Goal: Navigation & Orientation: Understand site structure

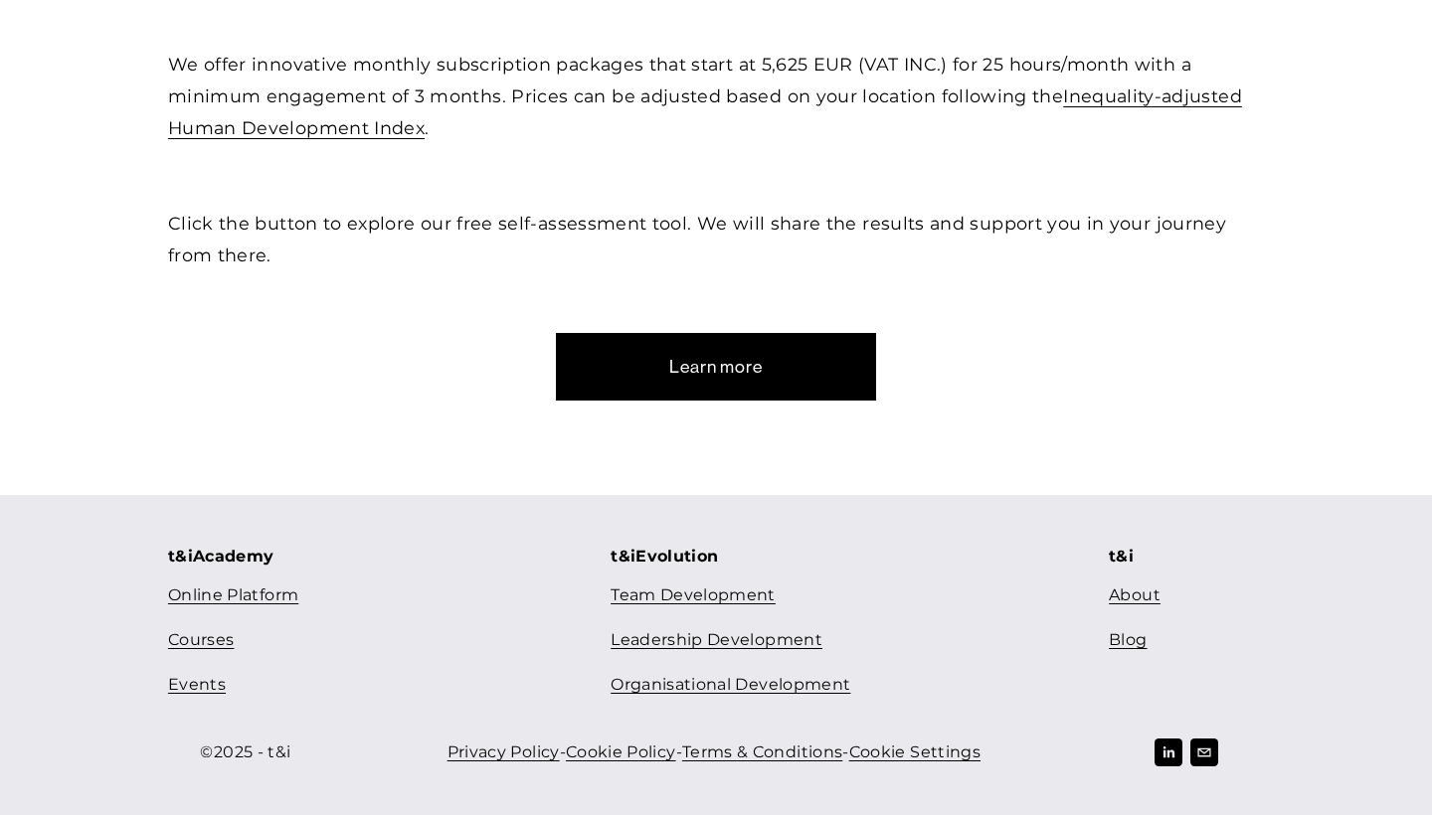
scroll to position [970, 0]
click at [725, 599] on link "Team Development" at bounding box center [693, 597] width 165 height 29
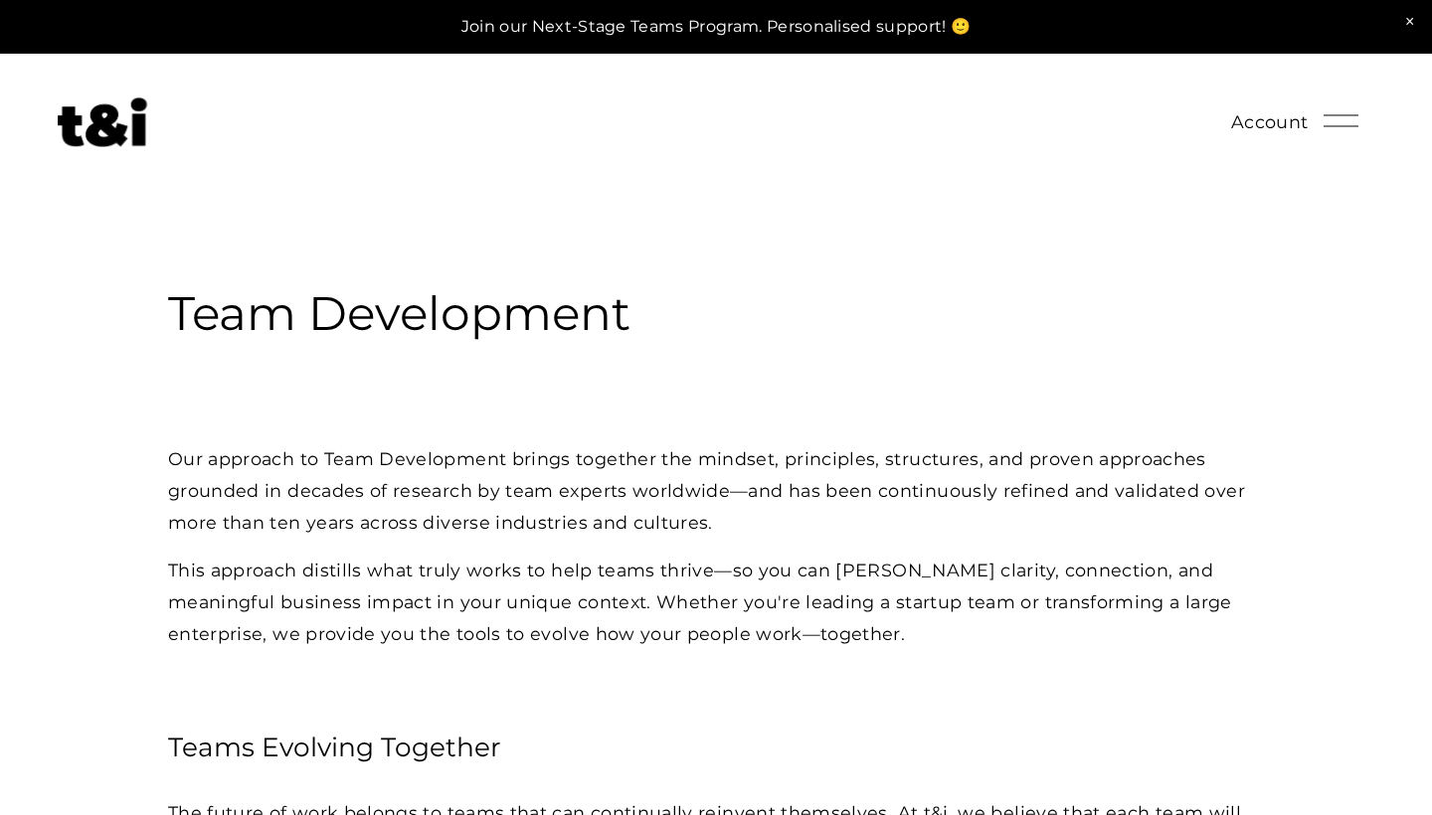
click at [1098, 36] on link at bounding box center [716, 27] width 1432 height 54
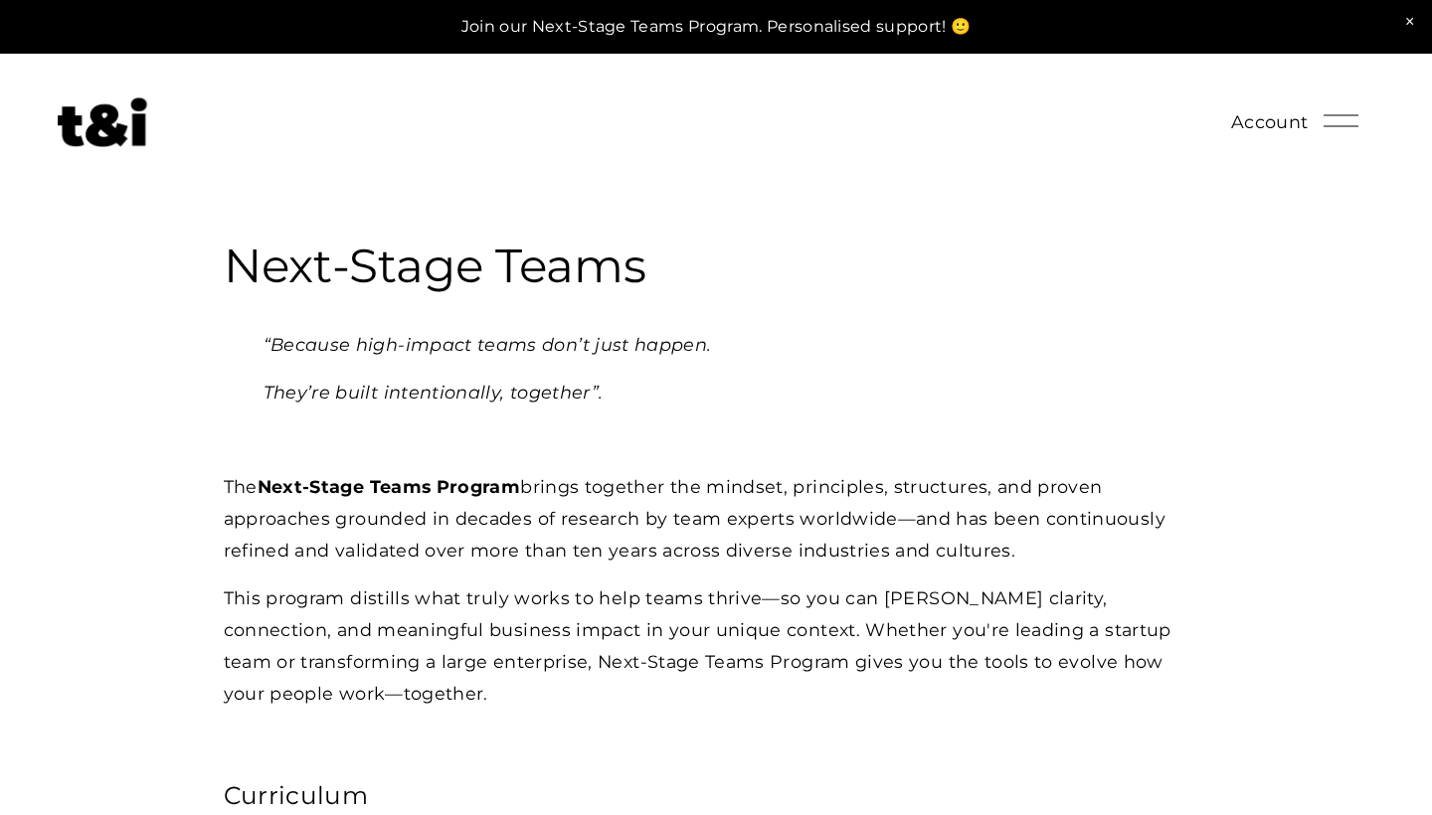
click at [1329, 121] on div at bounding box center [1341, 120] width 35 height 35
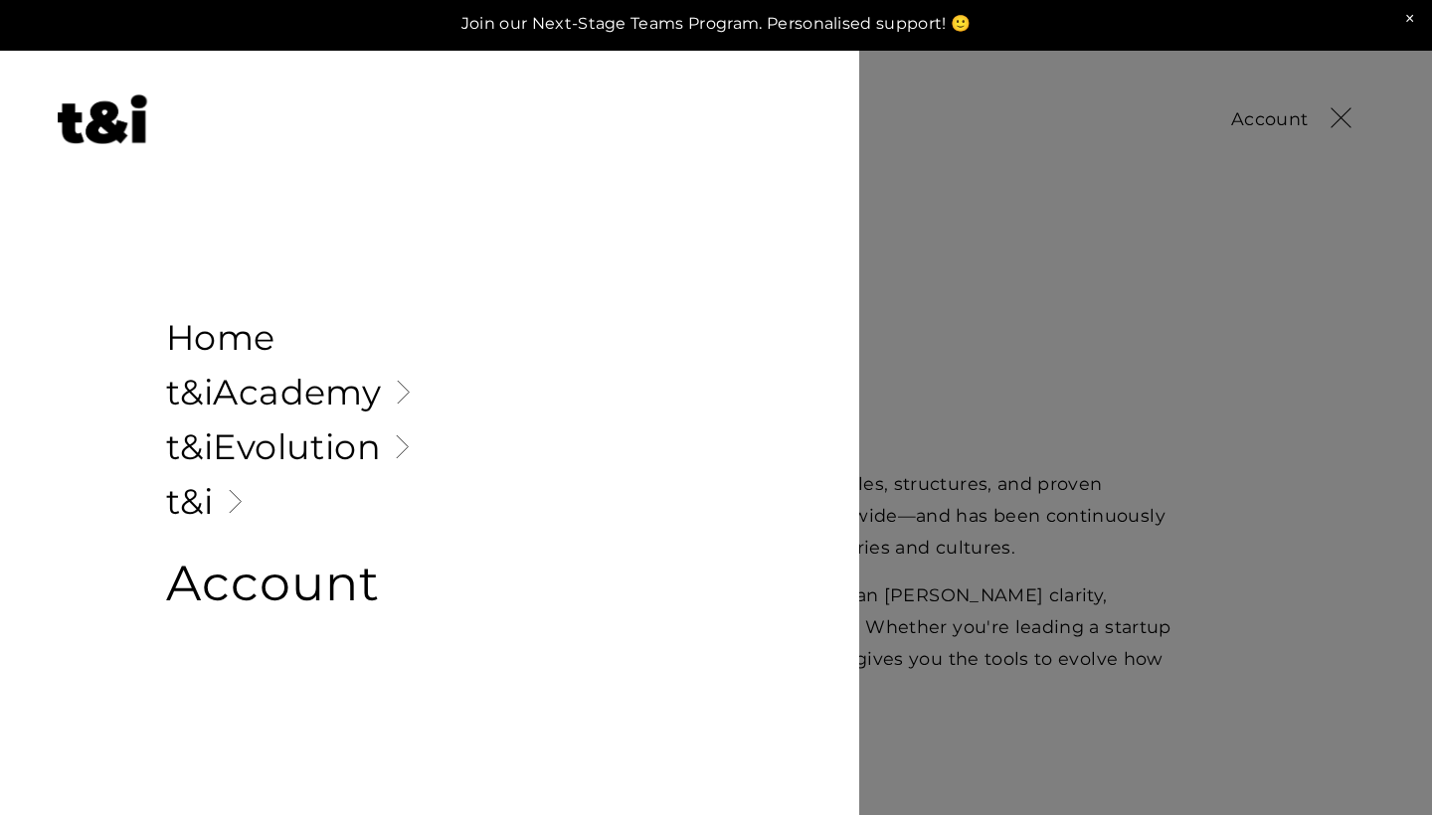
click at [351, 395] on link "Folder: t&iAcademy" at bounding box center [429, 392] width 527 height 35
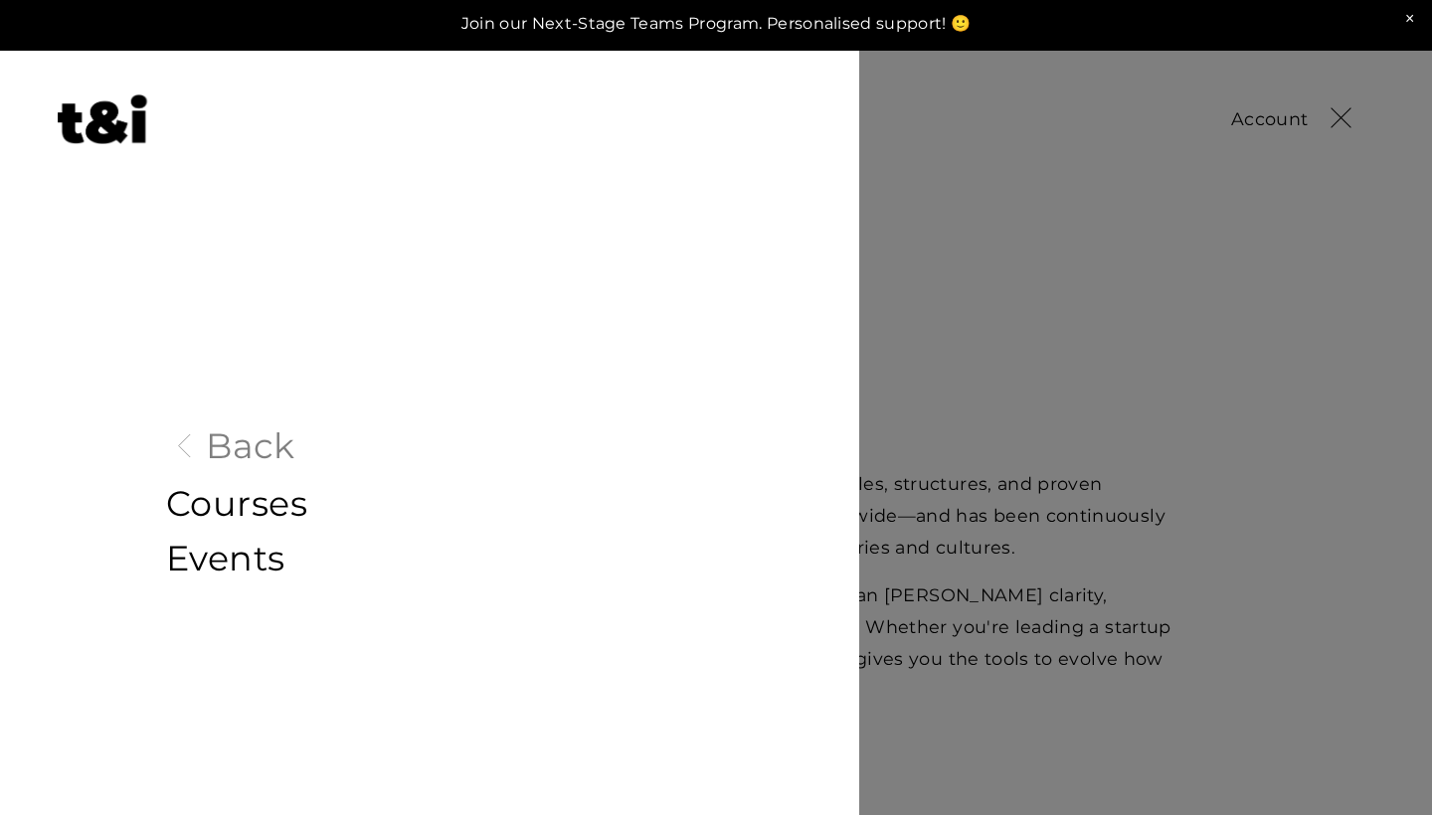
click at [131, 107] on img at bounding box center [103, 119] width 90 height 50
